Goal: Transaction & Acquisition: Download file/media

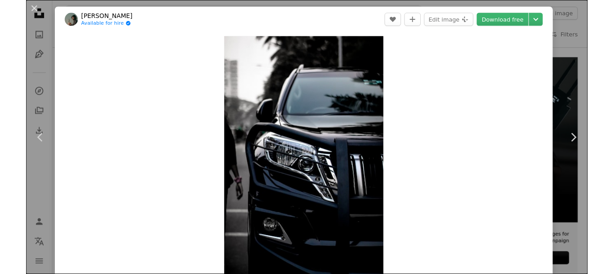
scroll to position [162, 0]
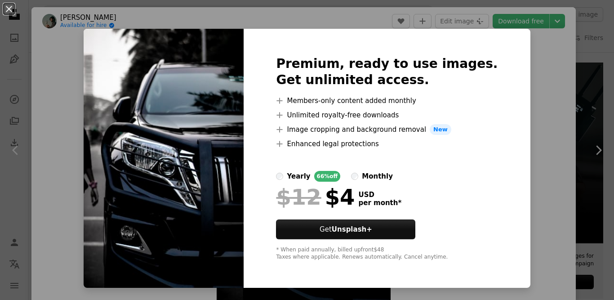
click at [190, 121] on img at bounding box center [164, 158] width 160 height 259
click at [175, 102] on img at bounding box center [164, 158] width 160 height 259
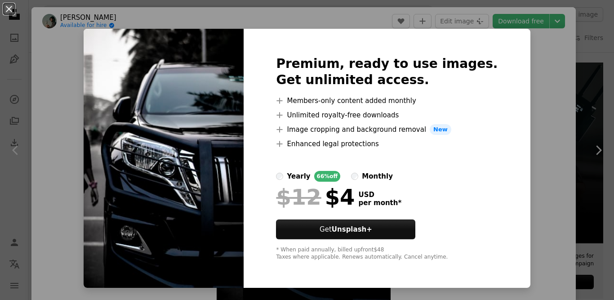
click at [175, 102] on img at bounding box center [164, 158] width 160 height 259
click at [213, 167] on img at bounding box center [164, 158] width 160 height 259
drag, startPoint x: 213, startPoint y: 167, endPoint x: 192, endPoint y: 168, distance: 21.6
click at [192, 168] on img at bounding box center [164, 158] width 160 height 259
click at [192, 169] on img at bounding box center [164, 158] width 160 height 259
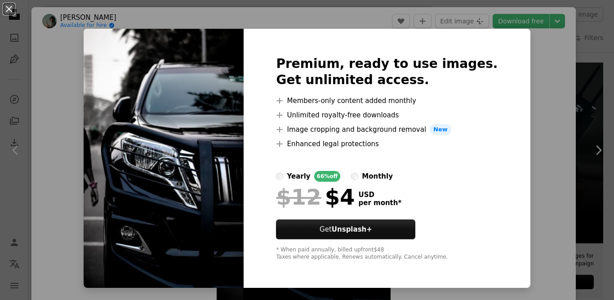
drag, startPoint x: 192, startPoint y: 169, endPoint x: 202, endPoint y: 99, distance: 70.4
click at [202, 99] on img at bounding box center [164, 158] width 160 height 259
click at [546, 19] on div "An X shape Premium, ready to use images. Get unlimited access. A plus sign Memb…" at bounding box center [307, 150] width 614 height 300
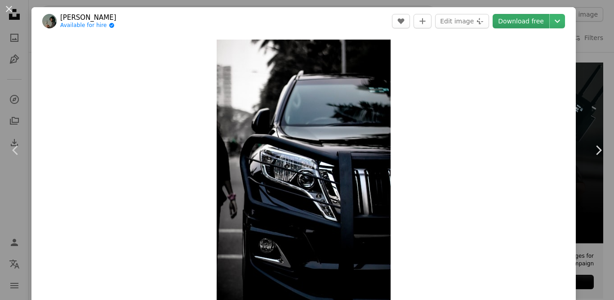
click at [514, 16] on link "Download free" at bounding box center [520, 21] width 57 height 14
